Goal: Information Seeking & Learning: Learn about a topic

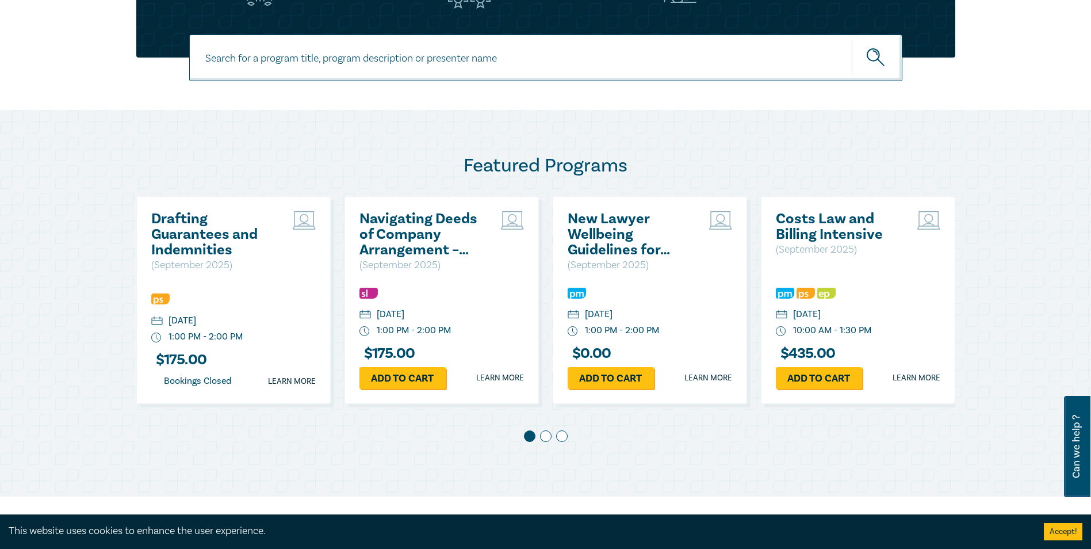
scroll to position [460, 0]
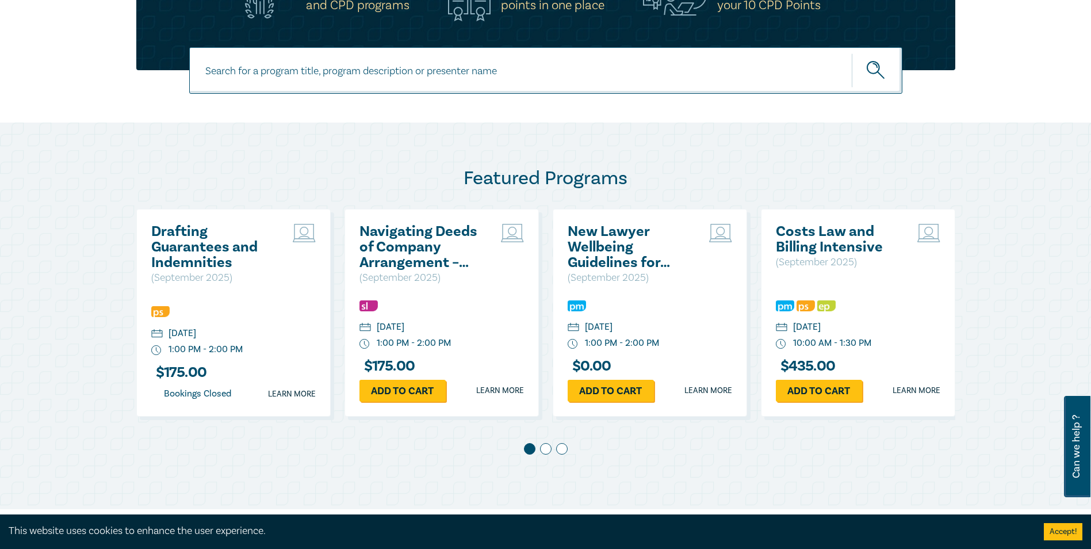
click at [286, 78] on input at bounding box center [545, 70] width 713 height 47
type input "AML"
click at [852, 53] on button "submit" at bounding box center [877, 70] width 51 height 35
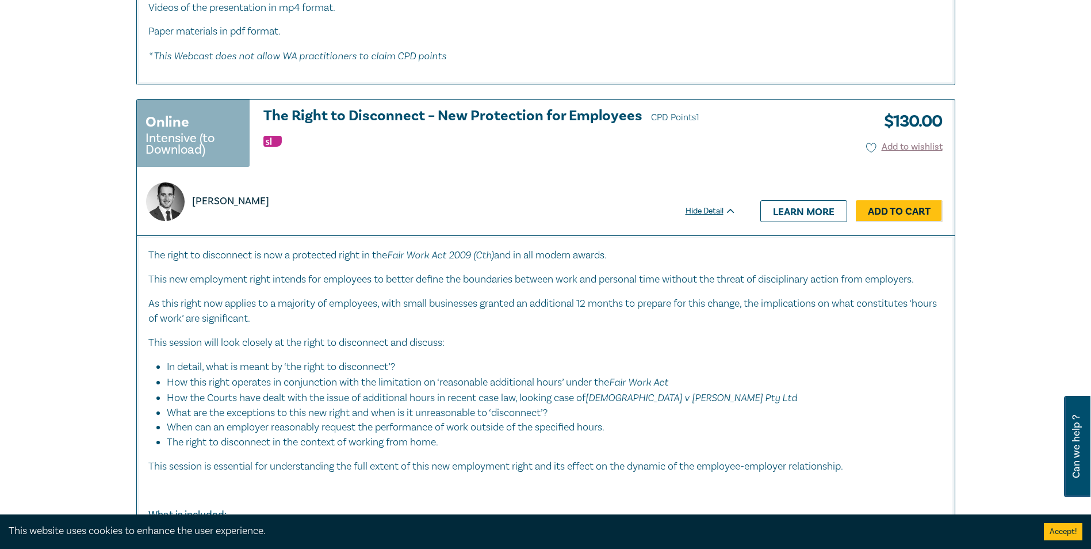
scroll to position [1496, 0]
